Goal: Task Accomplishment & Management: Manage account settings

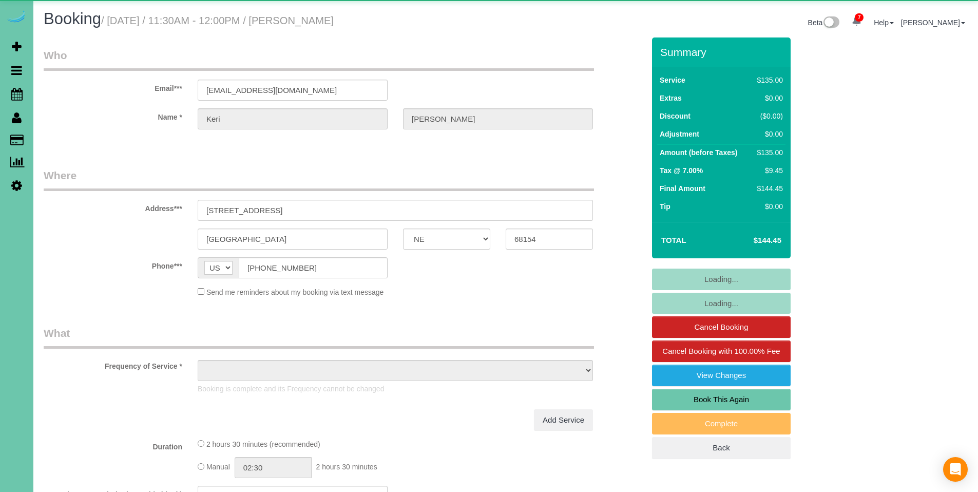
select select "NE"
select select "object:939"
select select "number:34"
select select "number:41"
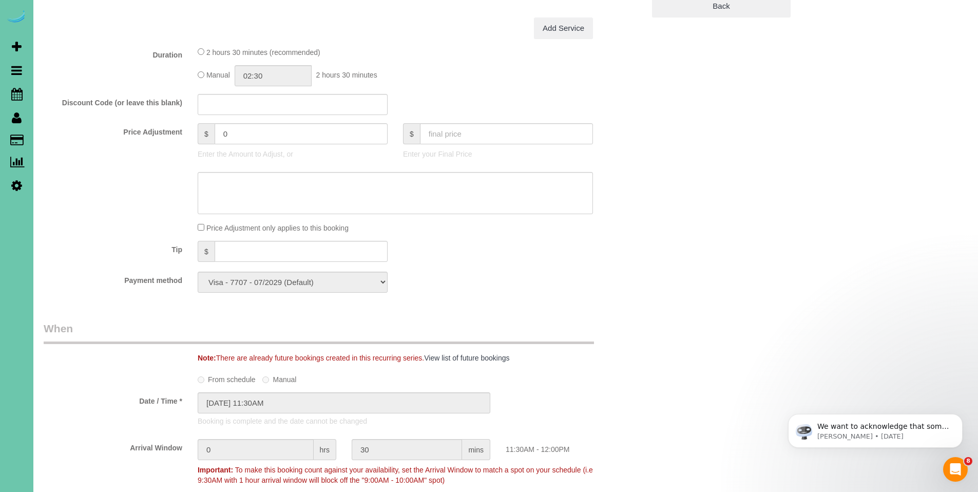
scroll to position [435, 0]
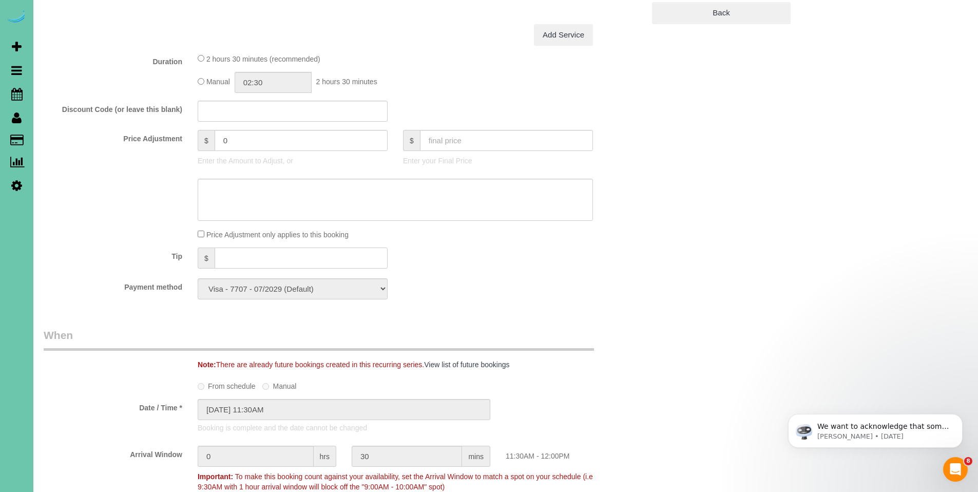
click at [289, 253] on input "text" at bounding box center [301, 258] width 173 height 21
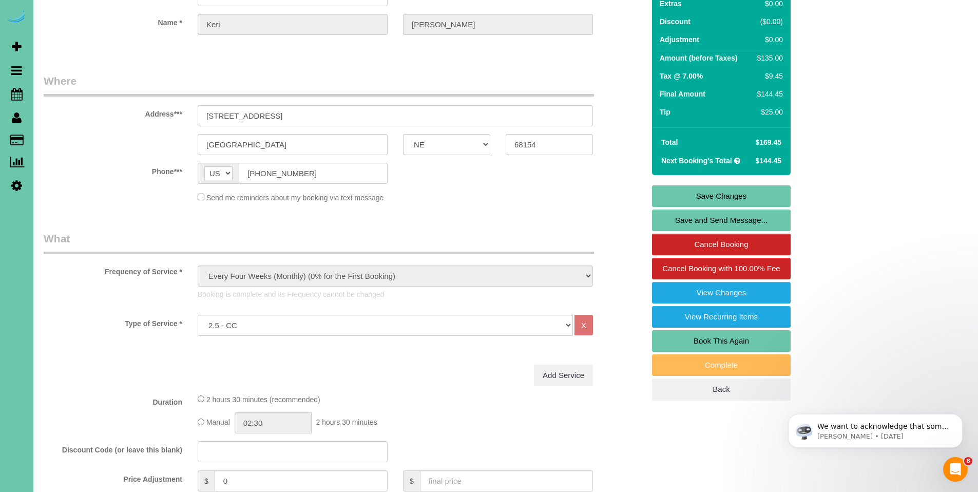
scroll to position [93, 0]
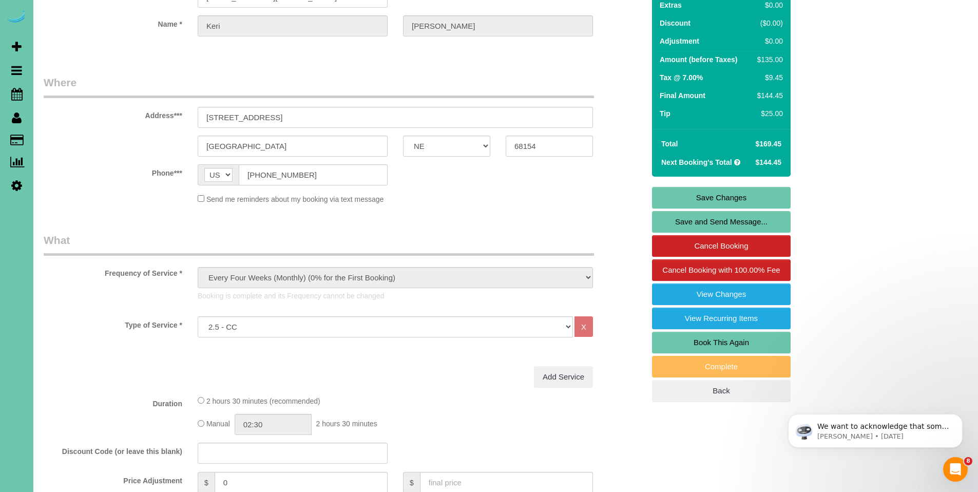
type input "25"
click at [731, 198] on link "Save Changes" at bounding box center [721, 198] width 139 height 22
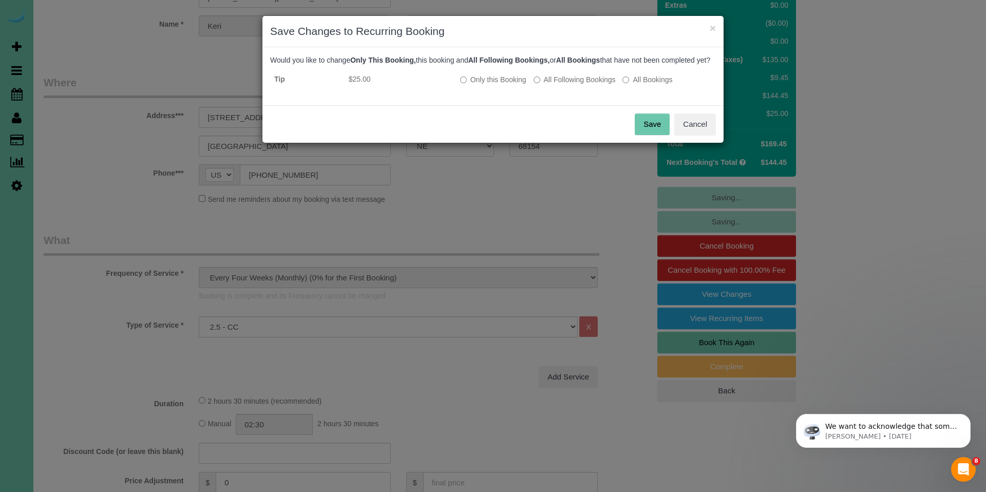
click at [658, 135] on button "Save" at bounding box center [652, 125] width 35 height 22
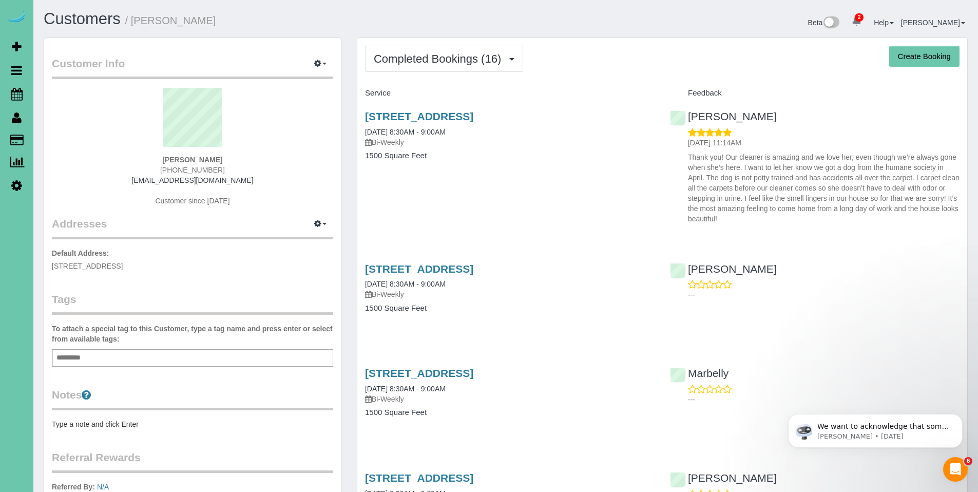
scroll to position [2, 0]
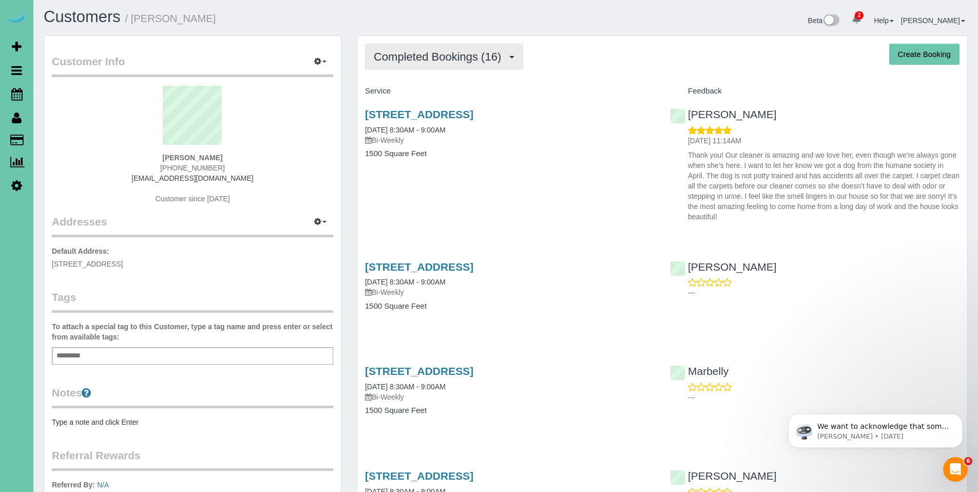
click at [442, 56] on span "Completed Bookings (16)" at bounding box center [440, 56] width 133 height 13
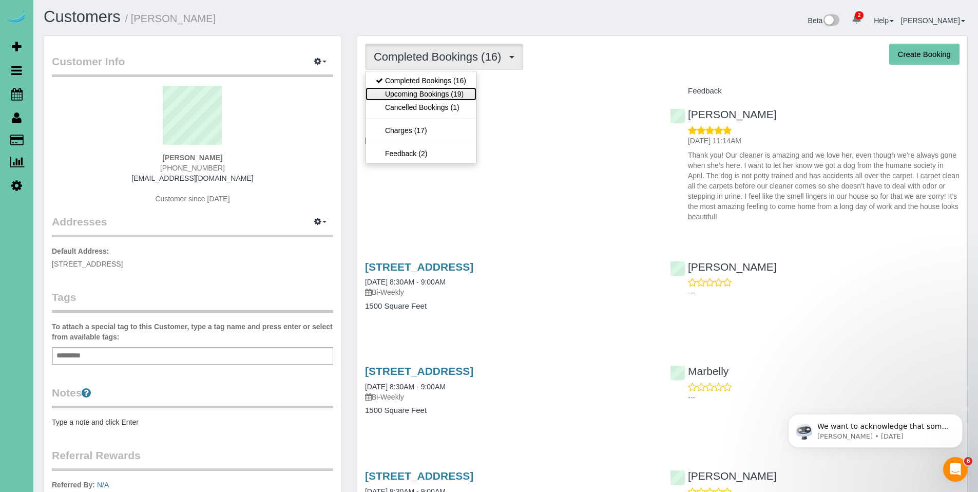
click at [428, 88] on link "Upcoming Bookings (19)" at bounding box center [421, 93] width 111 height 13
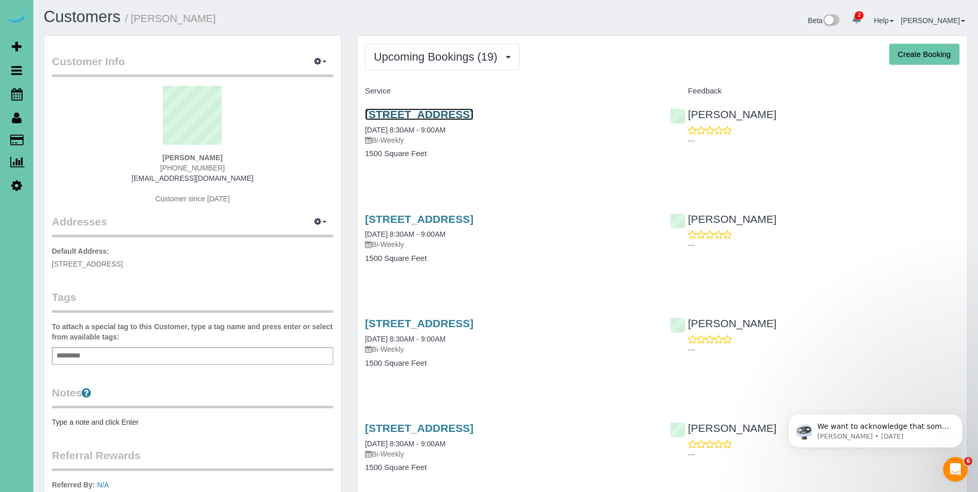
click at [428, 114] on link "7522 N 75th Street, Omaha, NE 68122" at bounding box center [419, 114] width 108 height 12
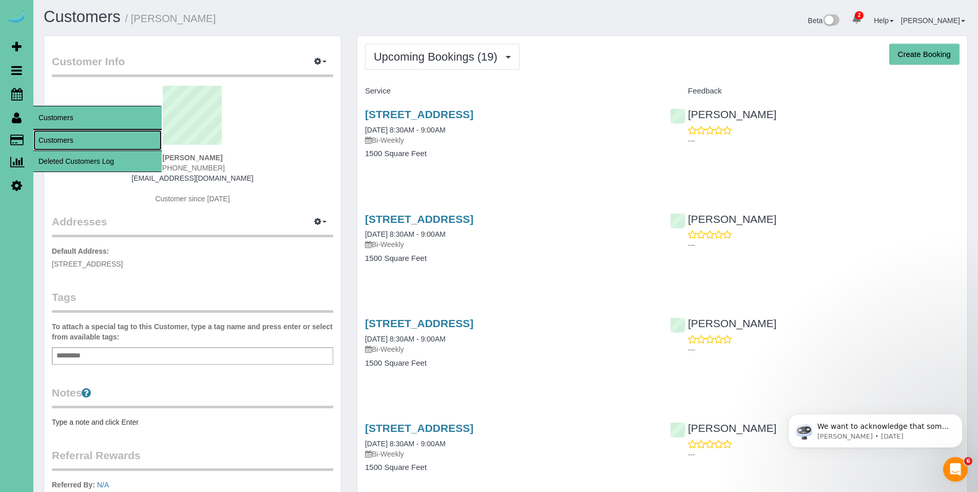
click at [50, 139] on link "Customers" at bounding box center [97, 140] width 128 height 21
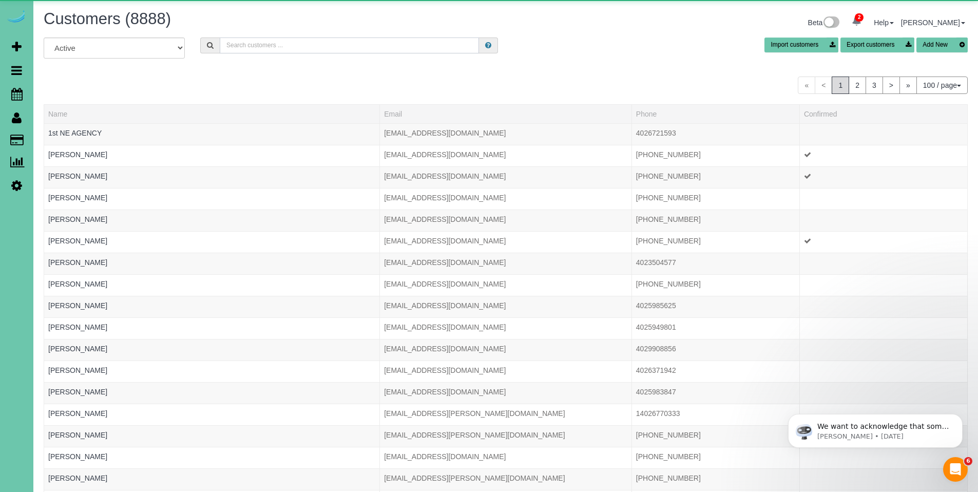
click at [295, 45] on input "text" at bounding box center [349, 45] width 259 height 16
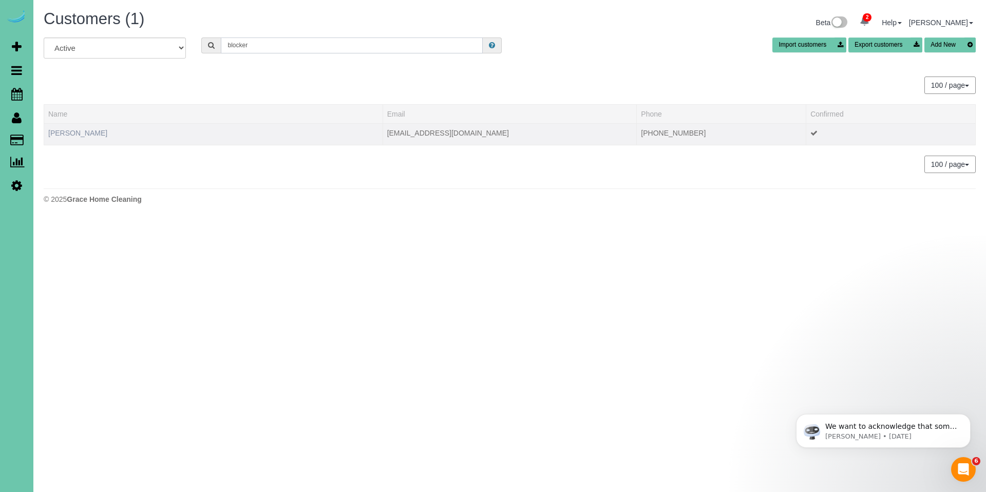
type input "blocker"
click at [81, 133] on link "Darian Blocker" at bounding box center [77, 133] width 59 height 8
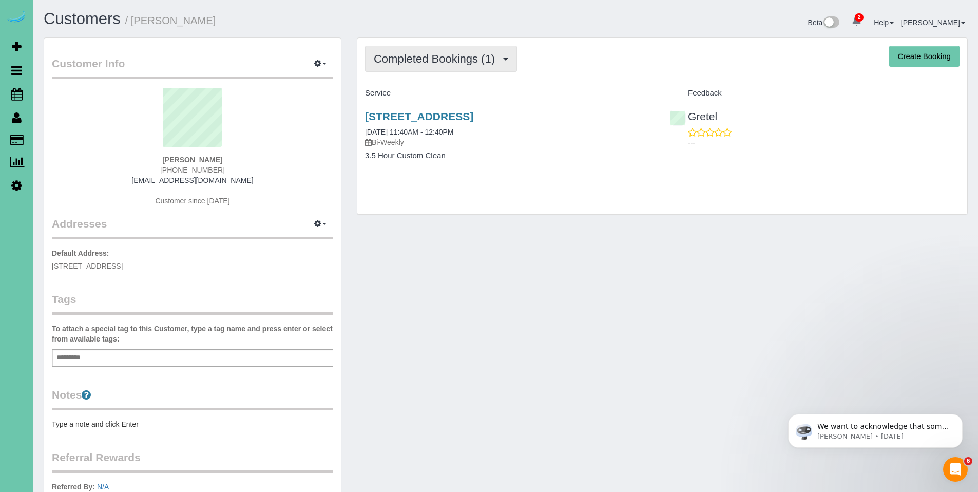
click at [421, 62] on span "Completed Bookings (1)" at bounding box center [437, 58] width 126 height 13
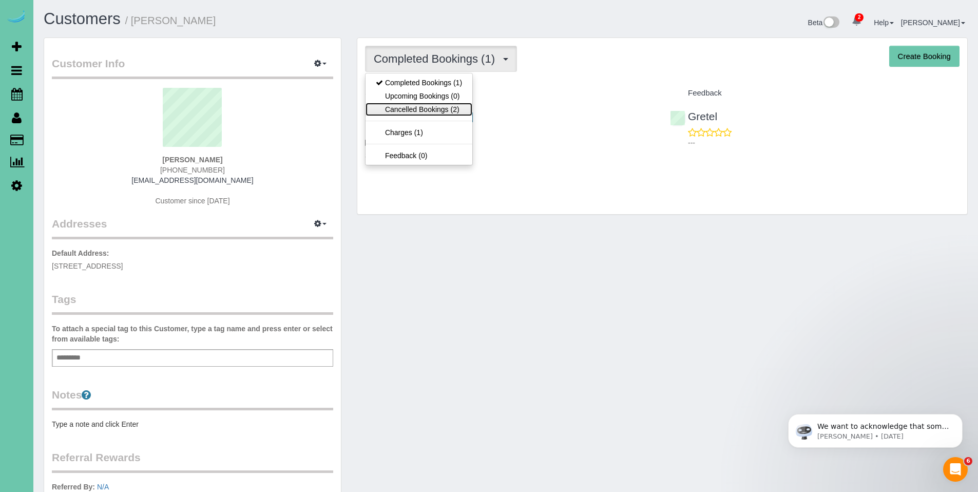
click at [409, 107] on link "Cancelled Bookings (2)" at bounding box center [419, 109] width 107 height 13
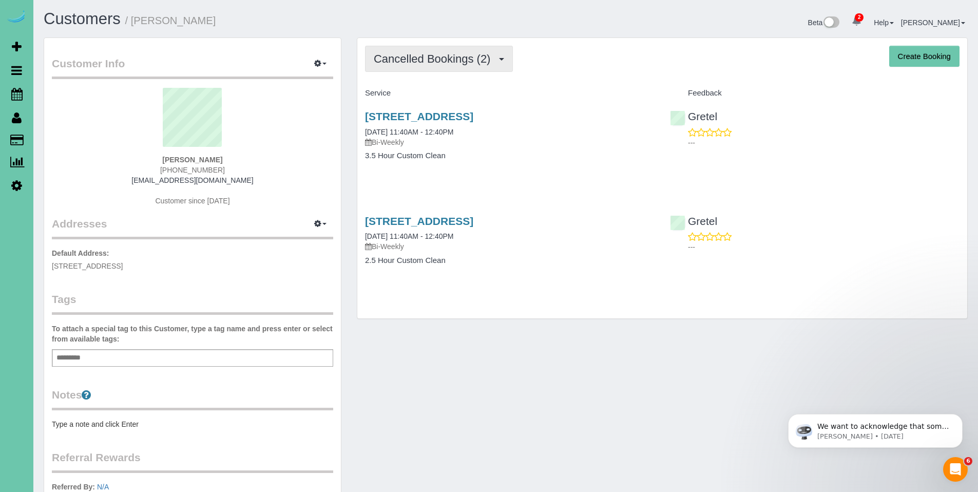
click at [419, 47] on button "Cancelled Bookings (2)" at bounding box center [439, 59] width 148 height 26
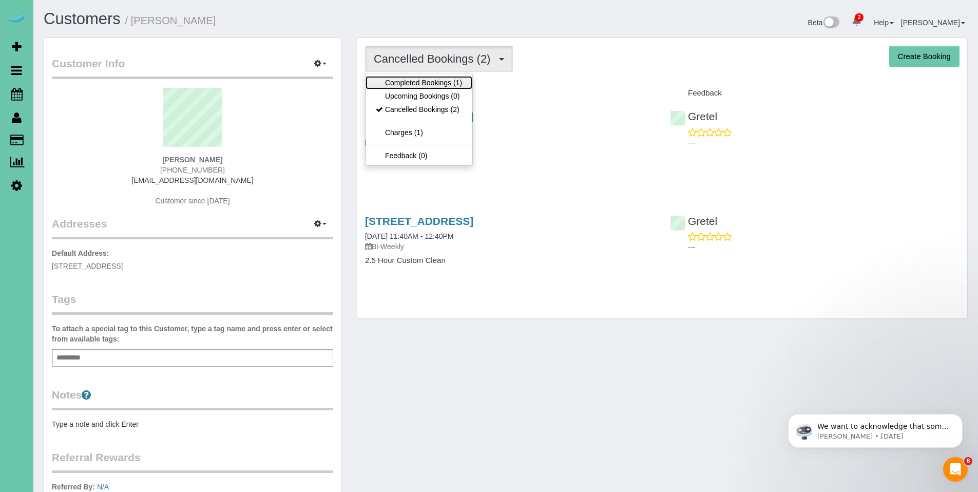
click at [412, 81] on link "Completed Bookings (1)" at bounding box center [419, 82] width 107 height 13
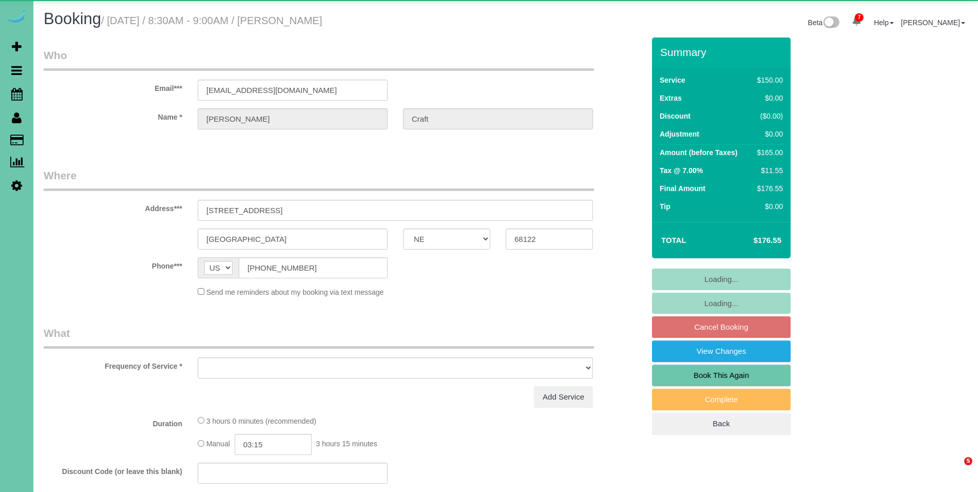
select select "NE"
select select "object:901"
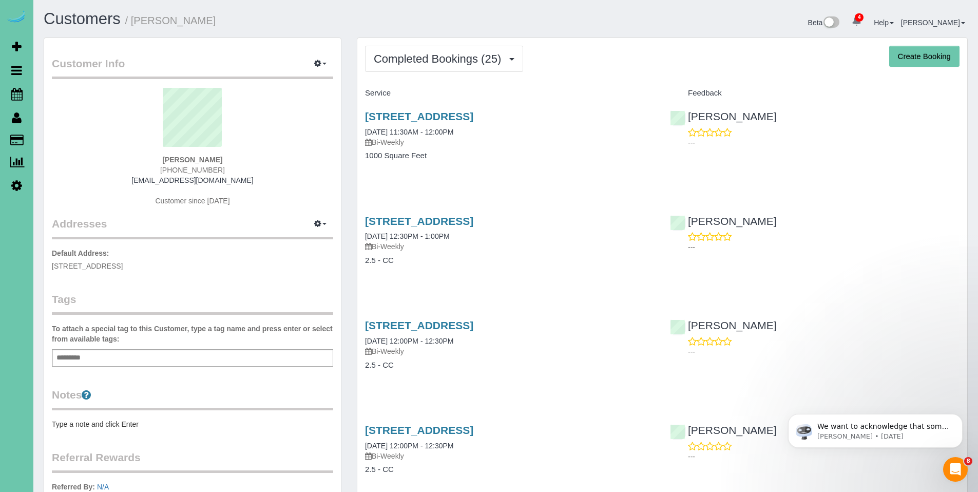
scroll to position [2, 0]
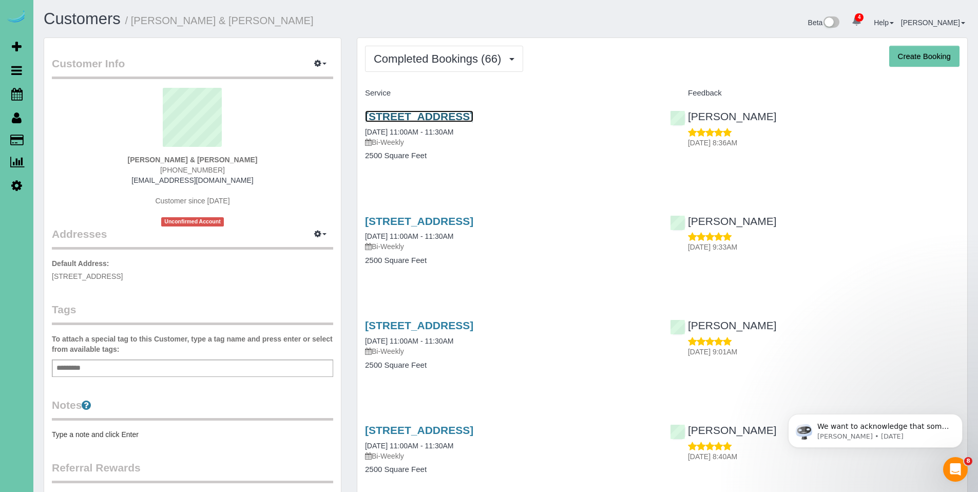
click at [426, 117] on link "[STREET_ADDRESS]" at bounding box center [419, 116] width 108 height 12
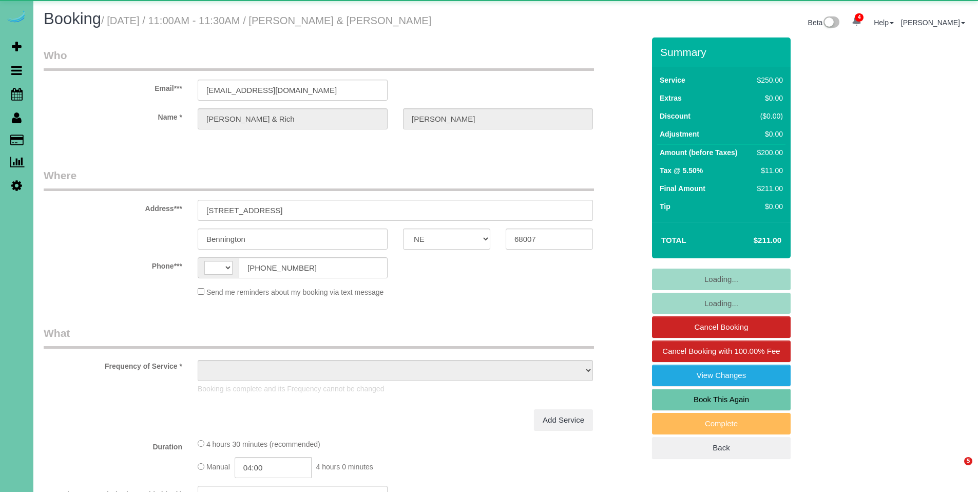
select select "NE"
select select "string:[GEOGRAPHIC_DATA]"
select select "object:939"
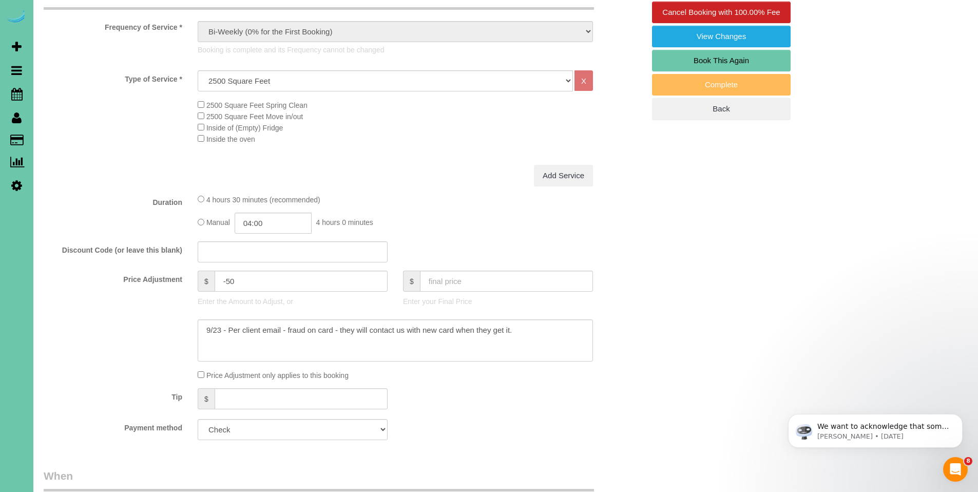
scroll to position [93, 0]
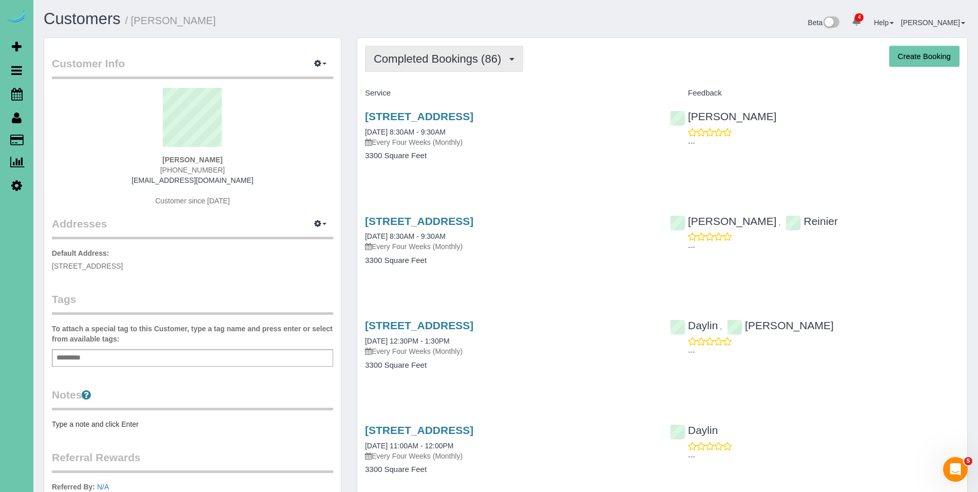
click at [395, 66] on button "Completed Bookings (86)" at bounding box center [444, 59] width 158 height 26
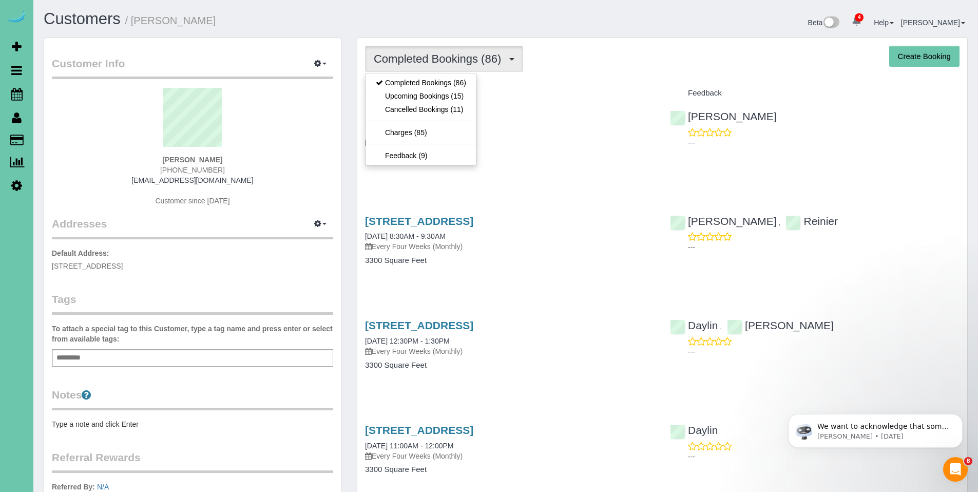
click at [586, 62] on div "Completed Bookings (86) Completed Bookings (86) Upcoming Bookings (15) Cancelle…" at bounding box center [662, 59] width 595 height 26
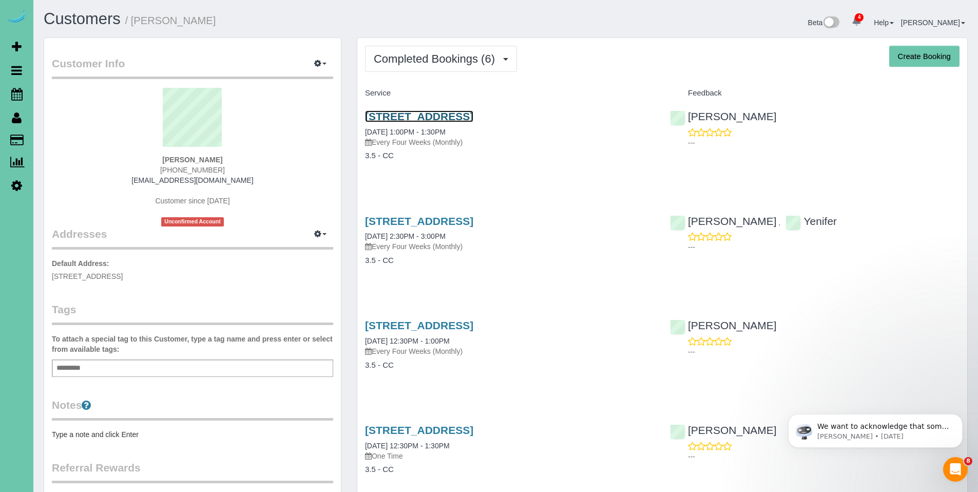
click at [433, 121] on link "[STREET_ADDRESS]" at bounding box center [419, 116] width 108 height 12
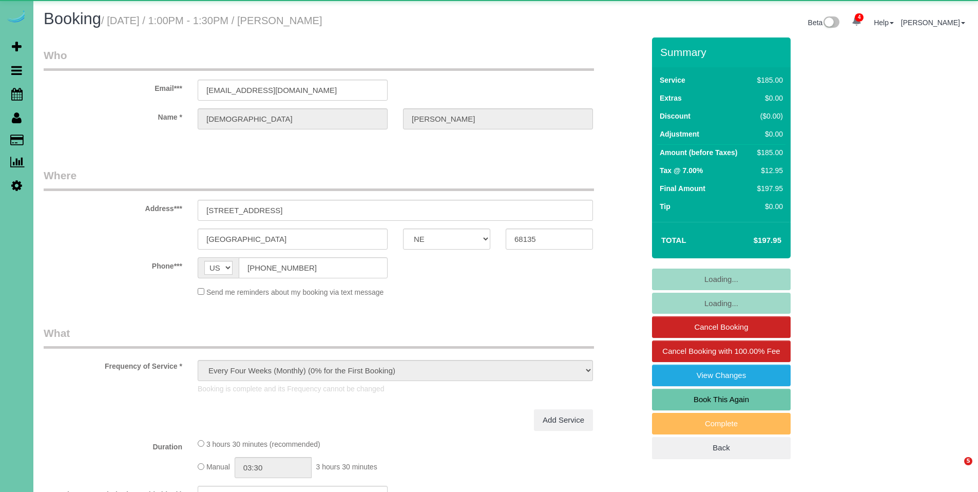
select select "NE"
select select "string:check"
select select "object:871"
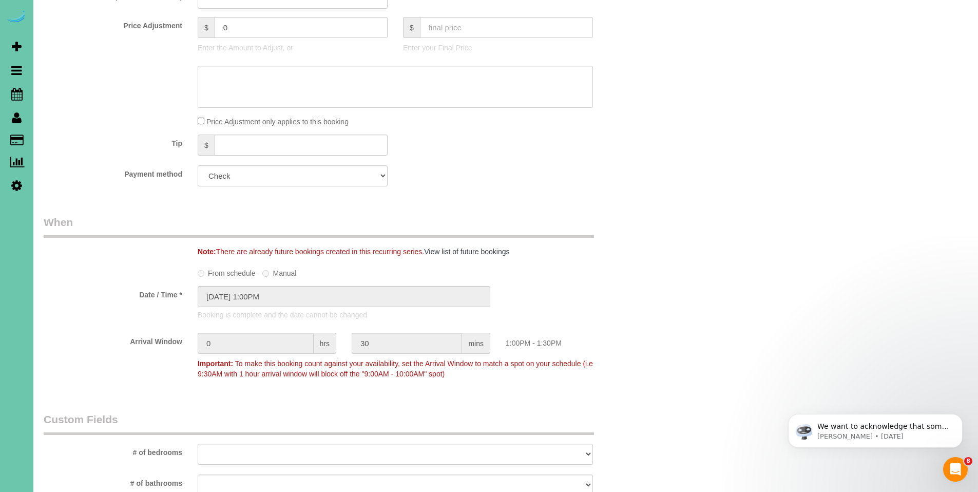
scroll to position [550, 0]
